Goal: Information Seeking & Learning: Learn about a topic

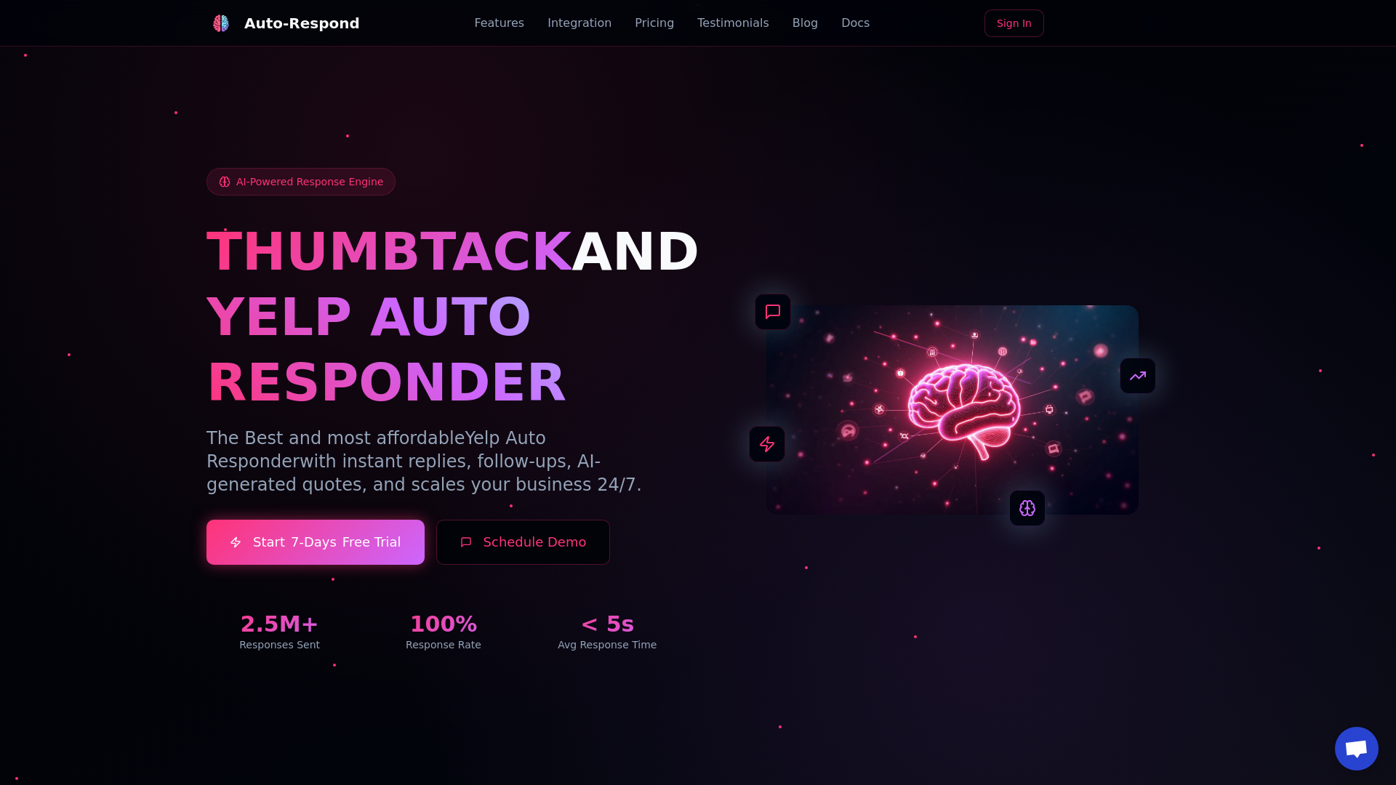
click at [792, 23] on link "Blog" at bounding box center [804, 23] width 25 height 17
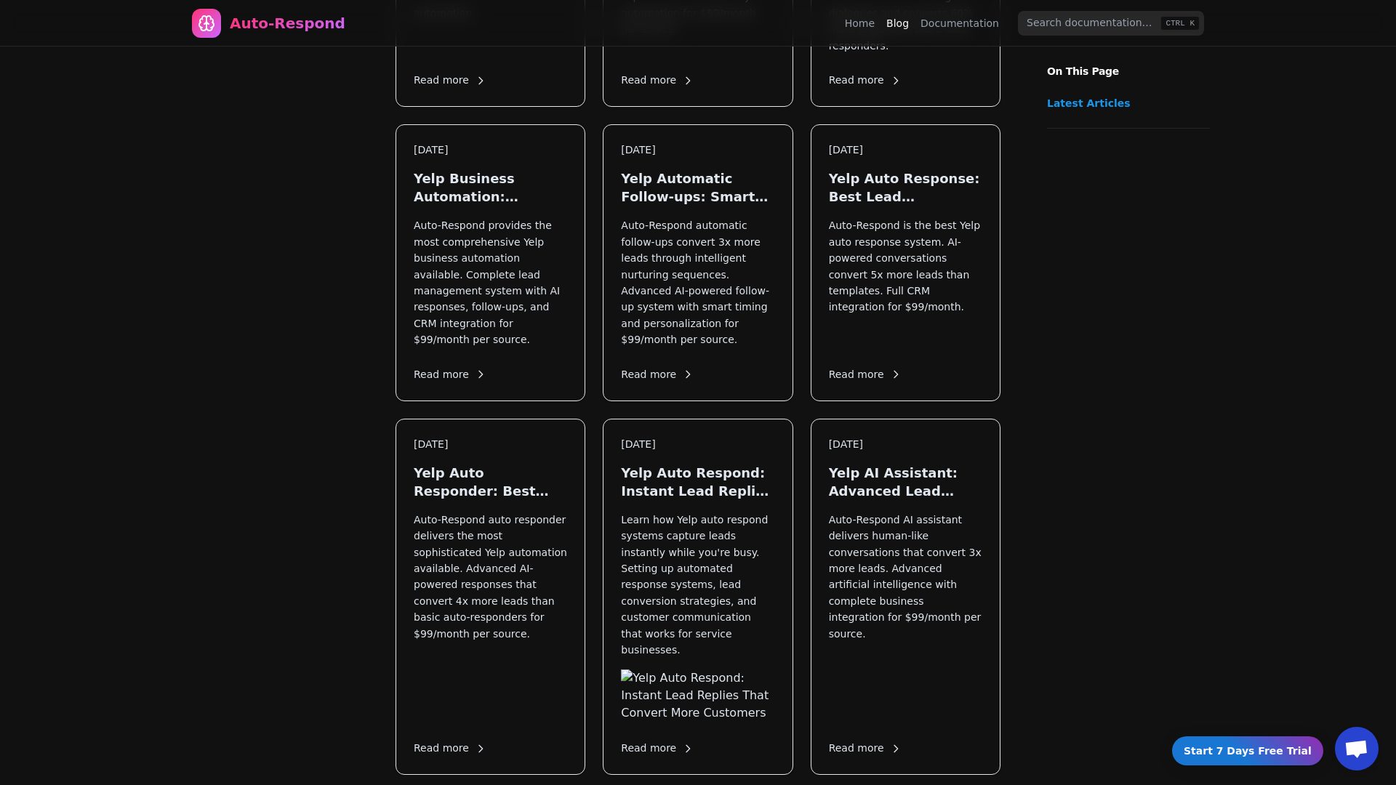
scroll to position [1684, 0]
